Goal: Information Seeking & Learning: Find specific fact

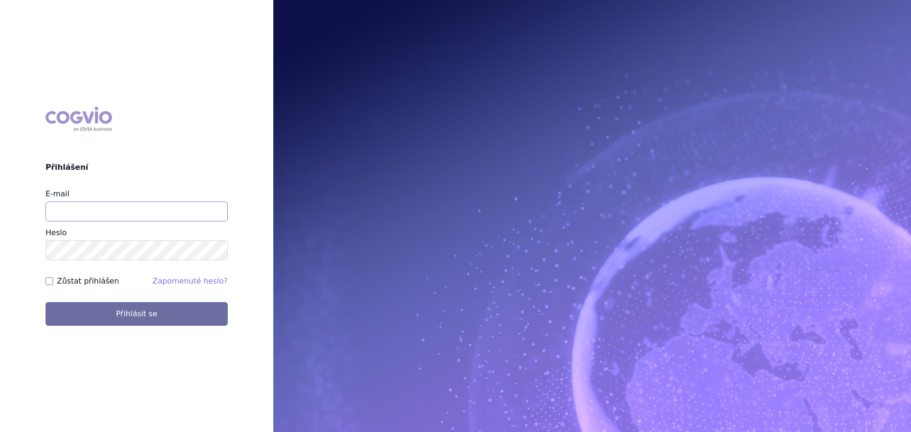
click at [165, 202] on input "E-mail" at bounding box center [137, 212] width 182 height 20
type input "veronika.damborska@vzp.cz"
click at [46, 302] on button "Přihlásit se" at bounding box center [137, 314] width 182 height 24
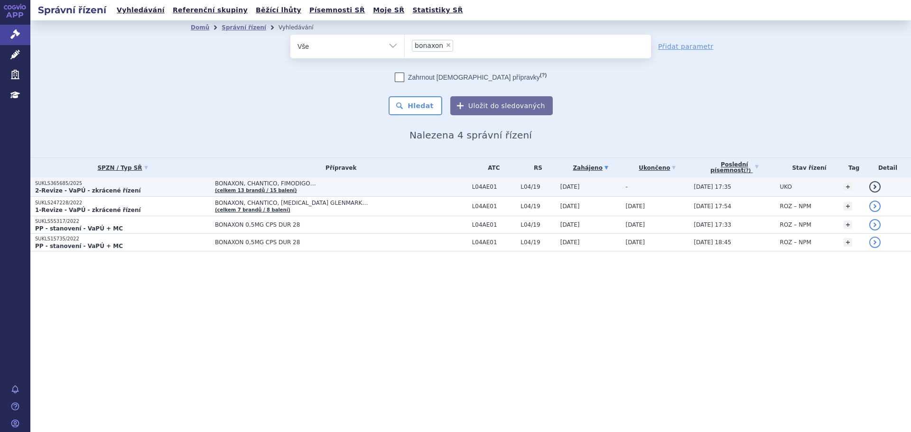
click at [126, 187] on p "2-Revize - VaPÚ - zkrácené řízení" at bounding box center [122, 191] width 175 height 8
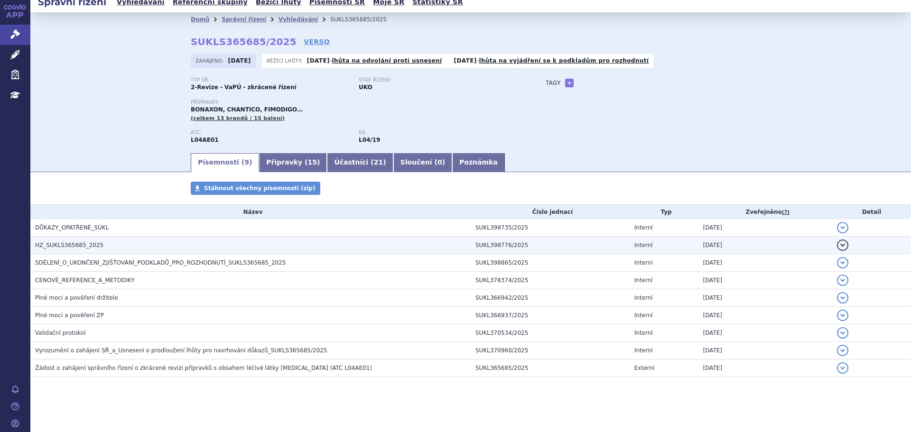
scroll to position [10, 0]
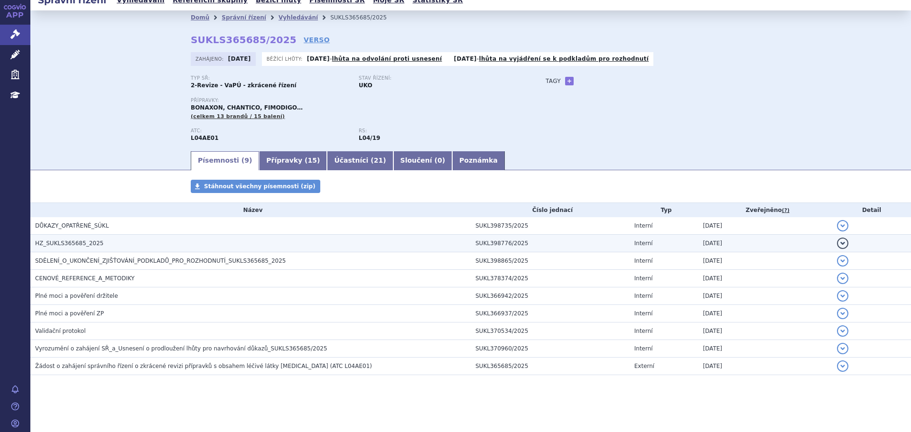
click at [119, 242] on h3 "HZ_SUKLS365685_2025" at bounding box center [253, 243] width 436 height 9
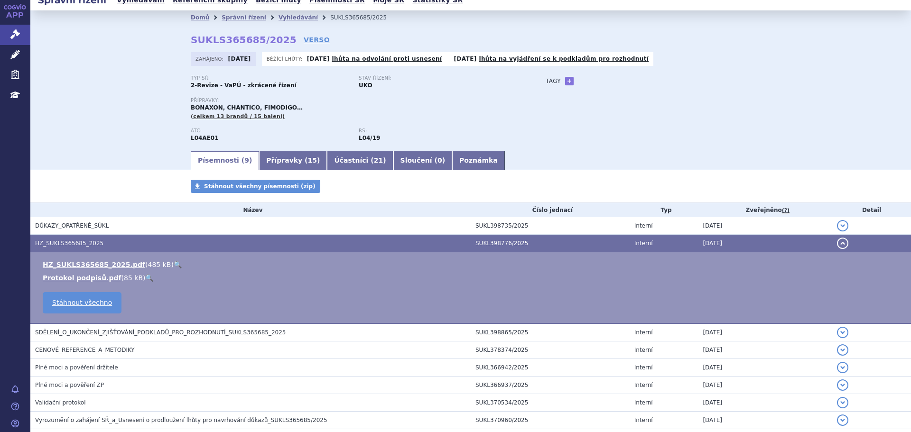
click at [174, 261] on link "🔍" at bounding box center [178, 265] width 8 height 8
click at [12, 38] on icon at bounding box center [14, 33] width 9 height 9
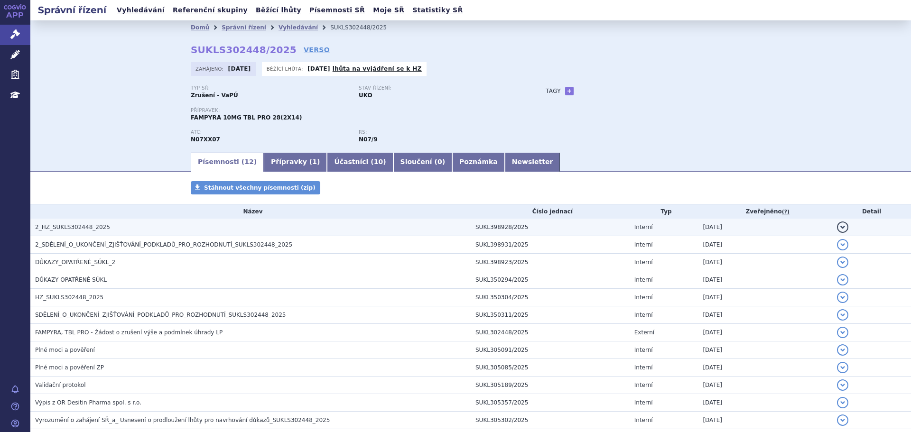
click at [170, 223] on h3 "2_HZ_SUKLS302448_2025" at bounding box center [253, 227] width 436 height 9
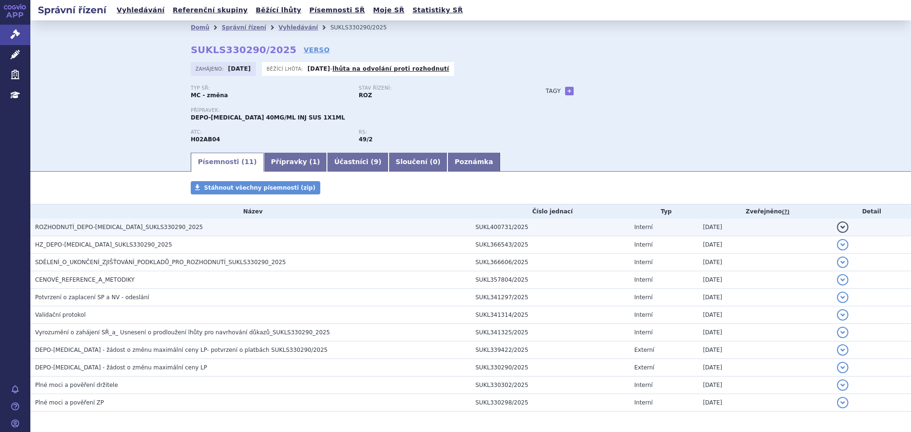
click at [120, 230] on span "ROZHODNUTÍ_DEPO-MEDROL_SUKLS330290_2025" at bounding box center [119, 227] width 168 height 7
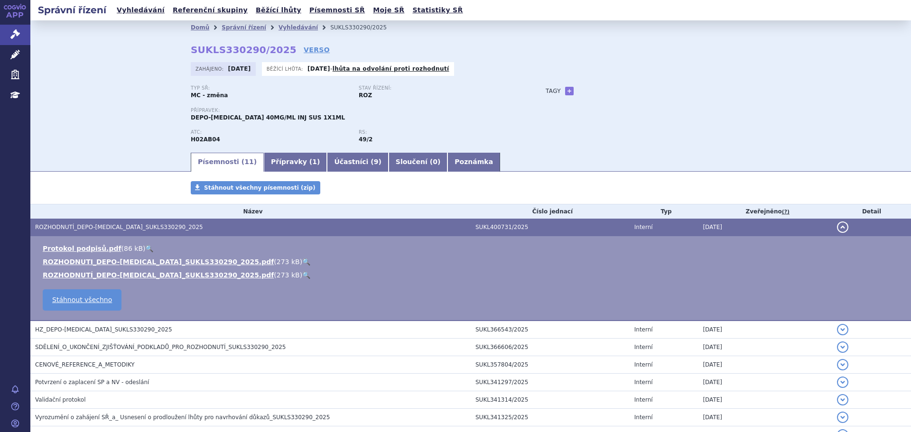
click at [302, 258] on link "🔍" at bounding box center [306, 262] width 8 height 8
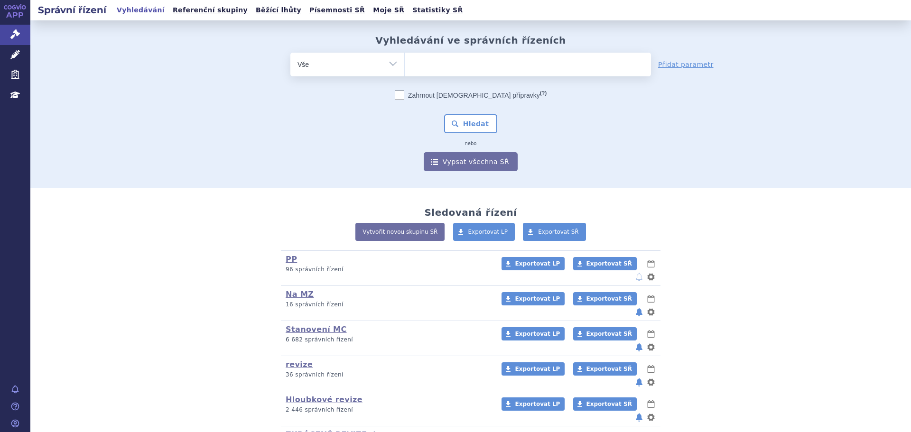
click at [438, 64] on ul at bounding box center [528, 63] width 246 height 20
click at [405, 64] on select at bounding box center [404, 64] width 0 height 24
click at [435, 70] on ul at bounding box center [528, 63] width 246 height 20
click at [405, 70] on select at bounding box center [404, 64] width 0 height 24
type input "spi"
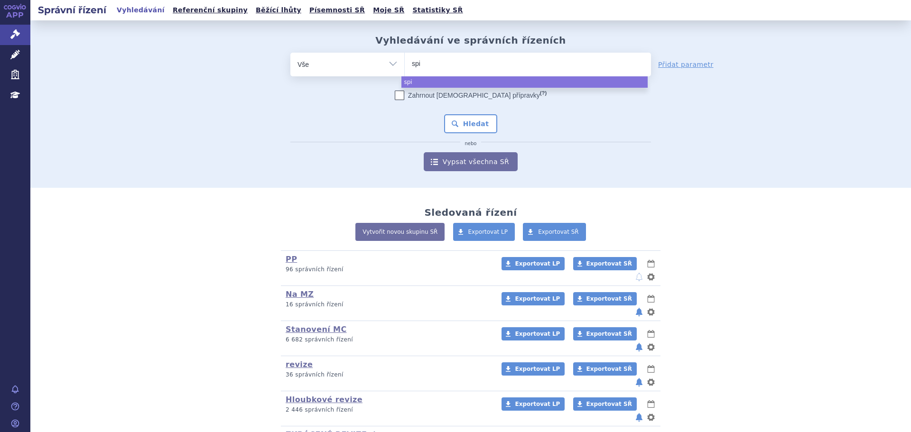
type input "spin"
type input "spinr"
type input "spinra"
type input "spinraz"
type input "spinraza"
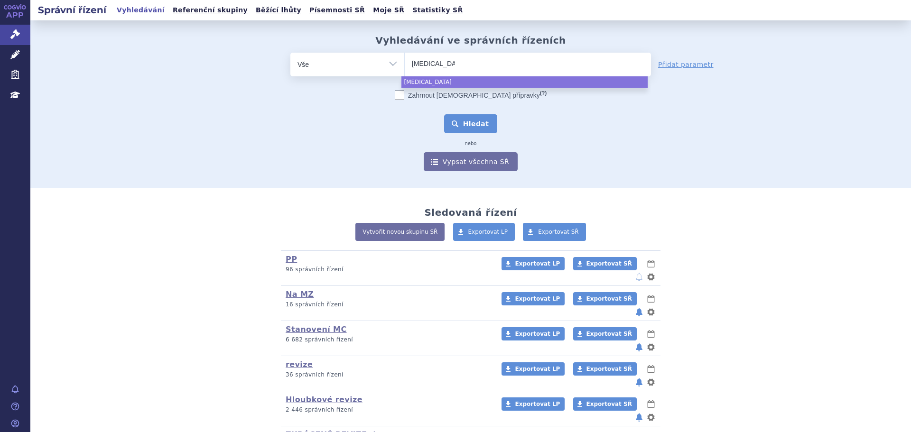
select select "spinraza"
click at [472, 118] on button "Hledat" at bounding box center [471, 123] width 54 height 19
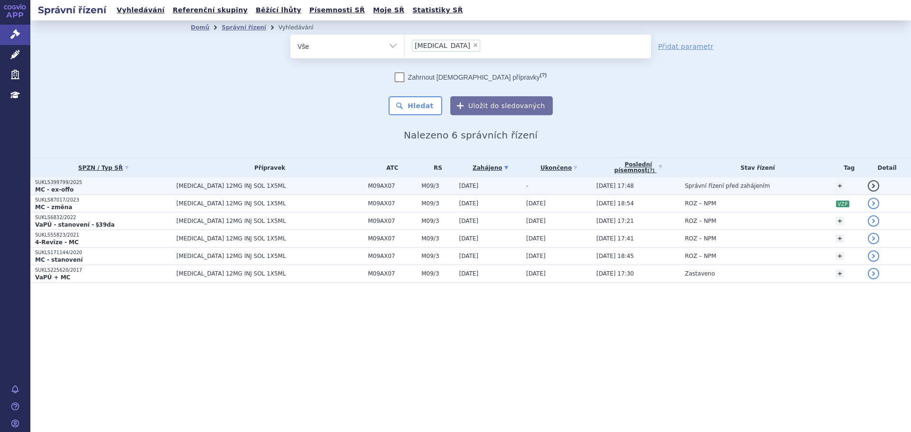
click at [293, 192] on td "[MEDICAL_DATA] 12MG INJ SOL 1X5ML" at bounding box center [268, 186] width 192 height 18
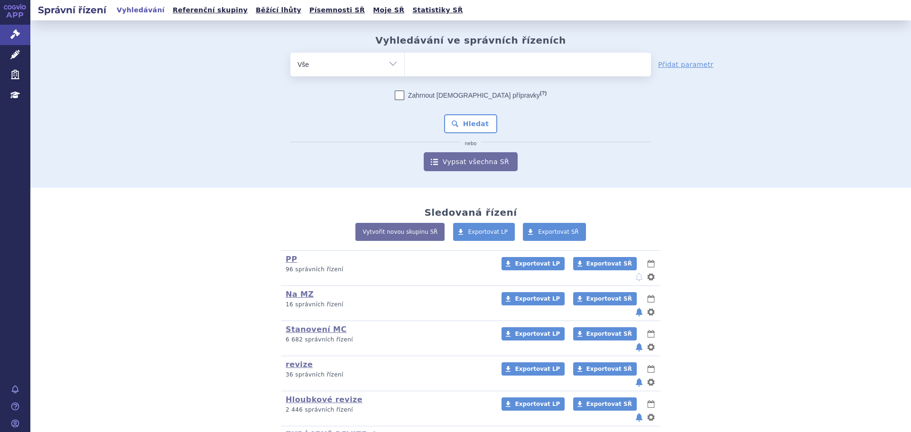
click at [459, 68] on ul at bounding box center [528, 63] width 246 height 20
click at [405, 68] on select at bounding box center [404, 64] width 0 height 24
type input "sa"
type input "sar"
type input "sarc"
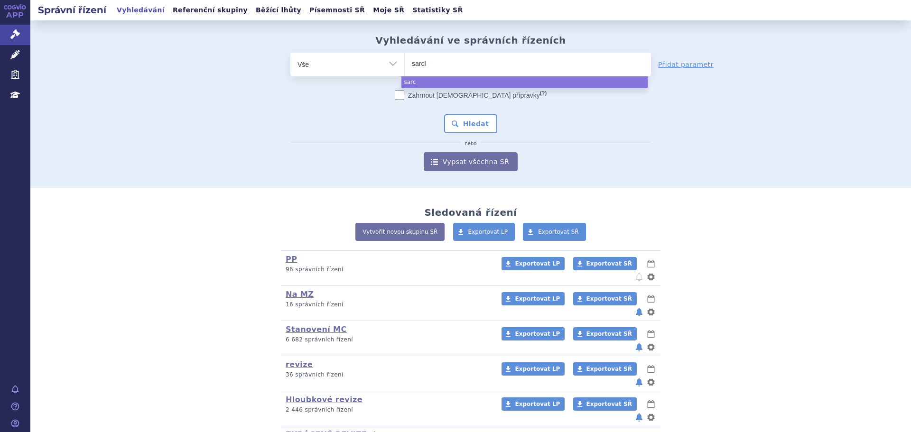
type input "sarcli"
type input "sarclis"
type input "sarclisa"
select select "sarclisa"
click at [465, 128] on button "Hledat" at bounding box center [471, 123] width 54 height 19
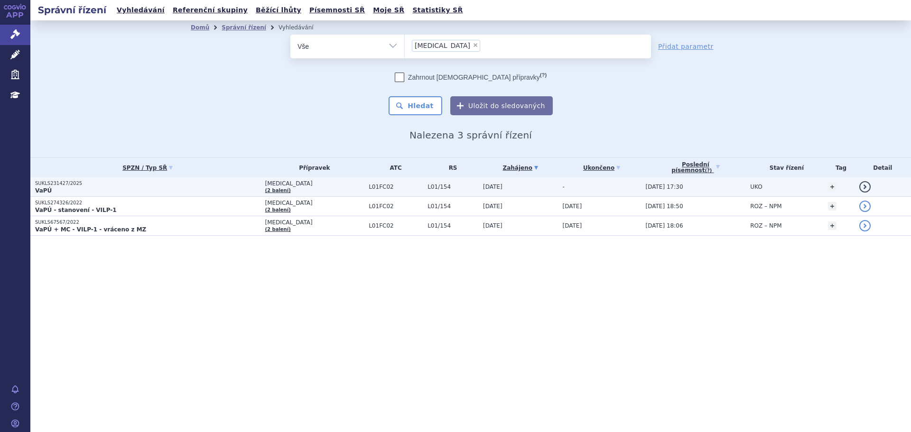
click at [301, 184] on span "SARCLISA" at bounding box center [314, 183] width 99 height 7
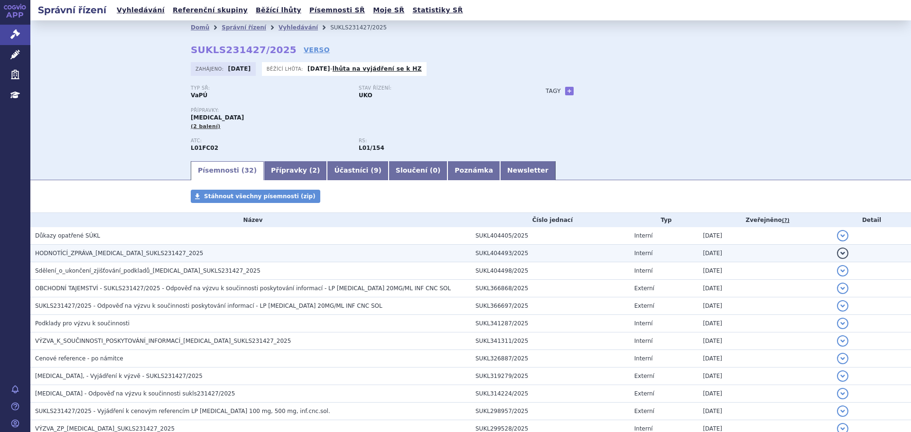
click at [130, 251] on span "HODNOTÍCÍ_ZPRÁVA_[MEDICAL_DATA]_SUKLS231427_2025" at bounding box center [119, 253] width 168 height 7
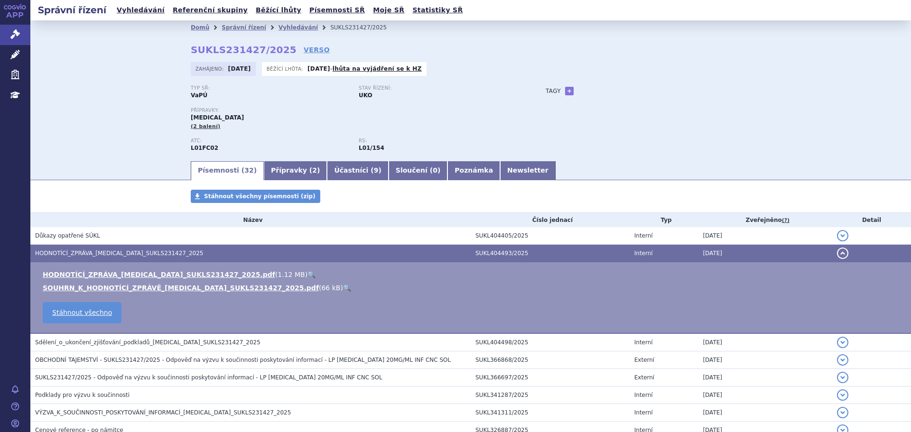
click at [308, 275] on link "🔍" at bounding box center [312, 275] width 8 height 8
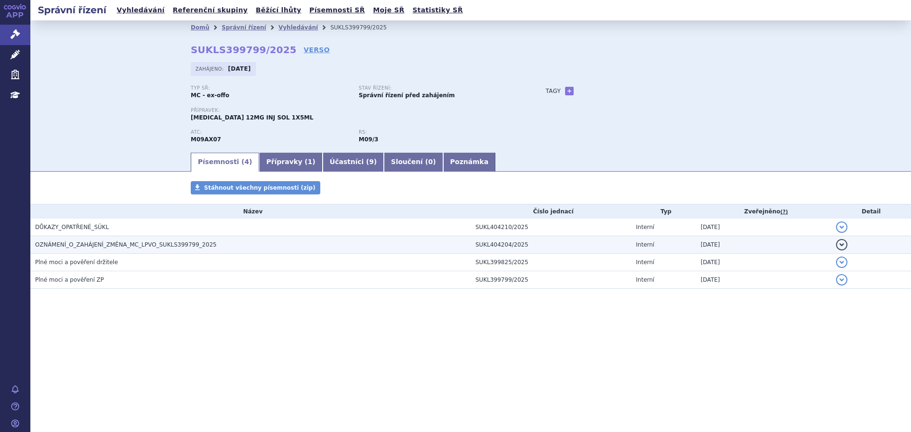
click at [193, 244] on span "OZNÁMENÍ_O_ZAHÁJENÍ_ZMĚNA_MC_LPVO_SUKLS399799_2025" at bounding box center [125, 245] width 181 height 7
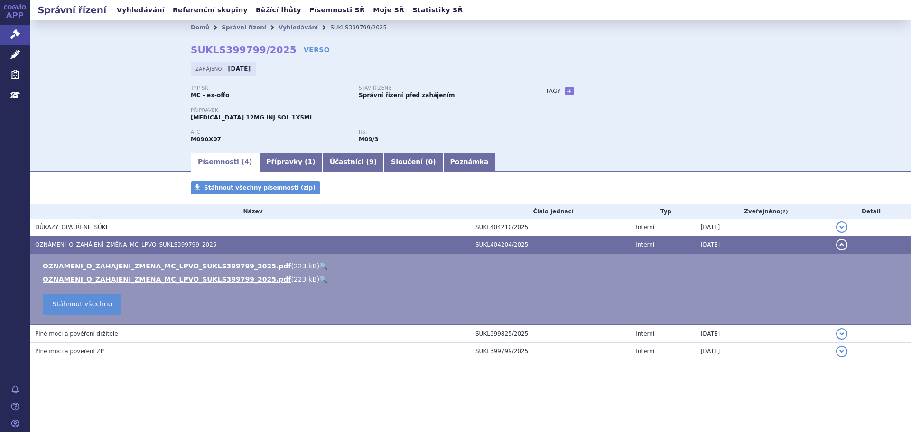
click at [319, 265] on link "🔍" at bounding box center [323, 266] width 8 height 8
